Goal: Go to known website: Access a specific website the user already knows

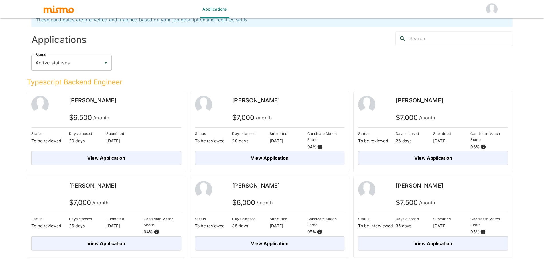
scroll to position [14, 0]
